Goal: Navigation & Orientation: Find specific page/section

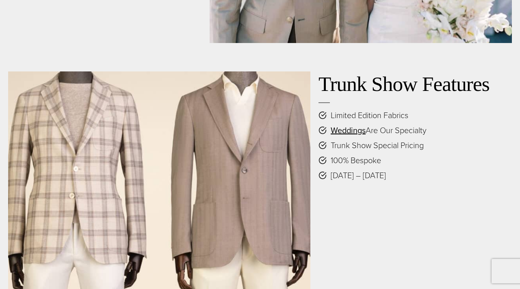
scroll to position [1495, 0]
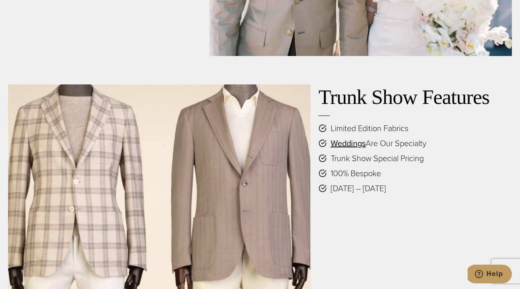
click at [269, 71] on div "Wedding Collection Explore our specially priced wedding fabrics from Scabal’s C…" at bounding box center [260, 145] width 504 height 663
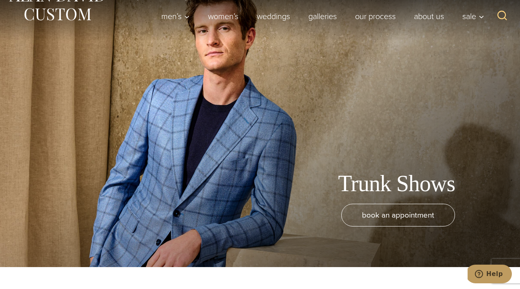
scroll to position [0, 0]
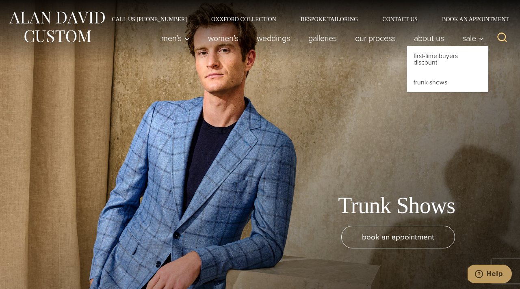
click at [439, 84] on link "Trunk Shows" at bounding box center [447, 82] width 81 height 19
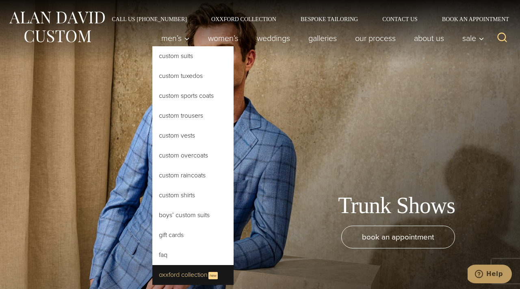
click at [178, 272] on link "Oxxford Collection New" at bounding box center [192, 275] width 81 height 20
